Goal: Transaction & Acquisition: Download file/media

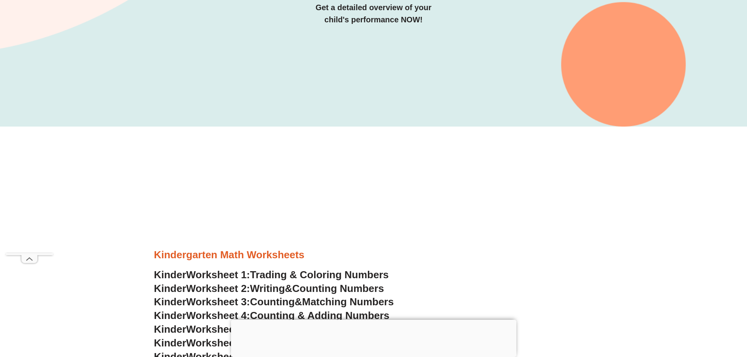
scroll to position [196, 0]
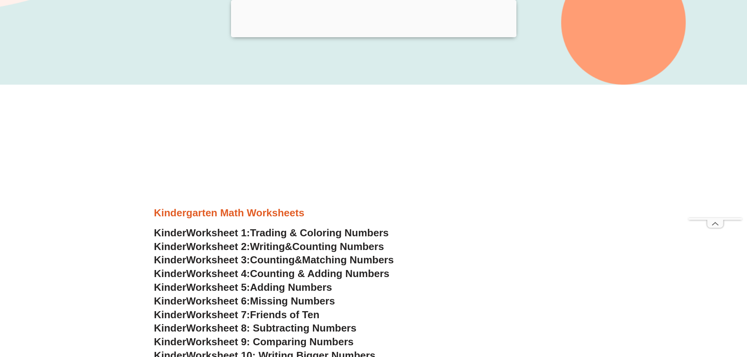
scroll to position [274, 0]
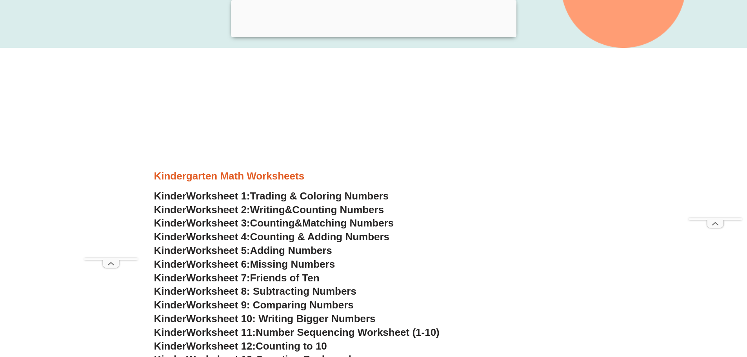
click at [212, 291] on span "Worksheet 8: Subtracting Numbers" at bounding box center [271, 291] width 170 height 12
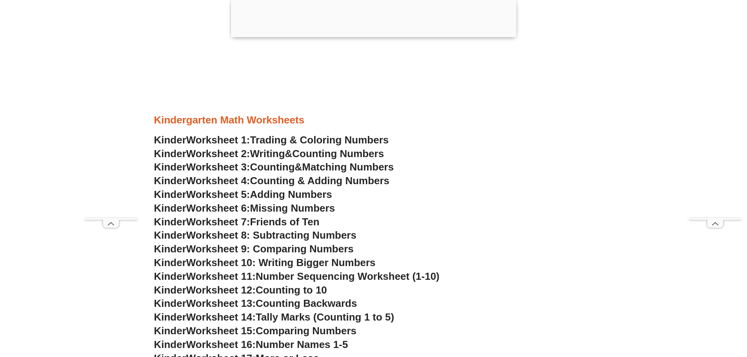
scroll to position [353, 0]
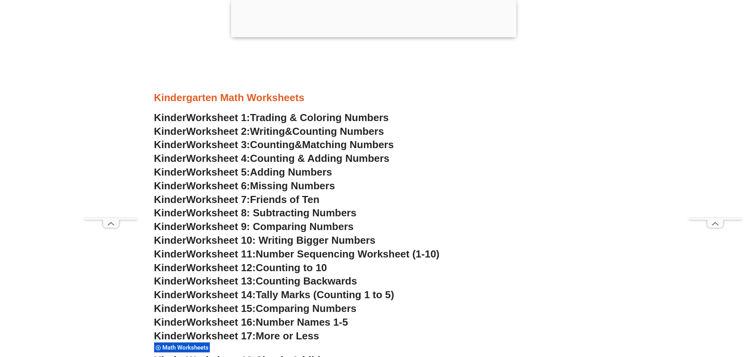
click at [205, 170] on span "Worksheet 5:" at bounding box center [218, 172] width 64 height 12
click at [197, 280] on span "Worksheet 13:" at bounding box center [220, 281] width 69 height 12
click at [360, 123] on span "Trading & Coloring Numbers" at bounding box center [319, 118] width 139 height 12
